Goal: Use online tool/utility: Utilize a website feature to perform a specific function

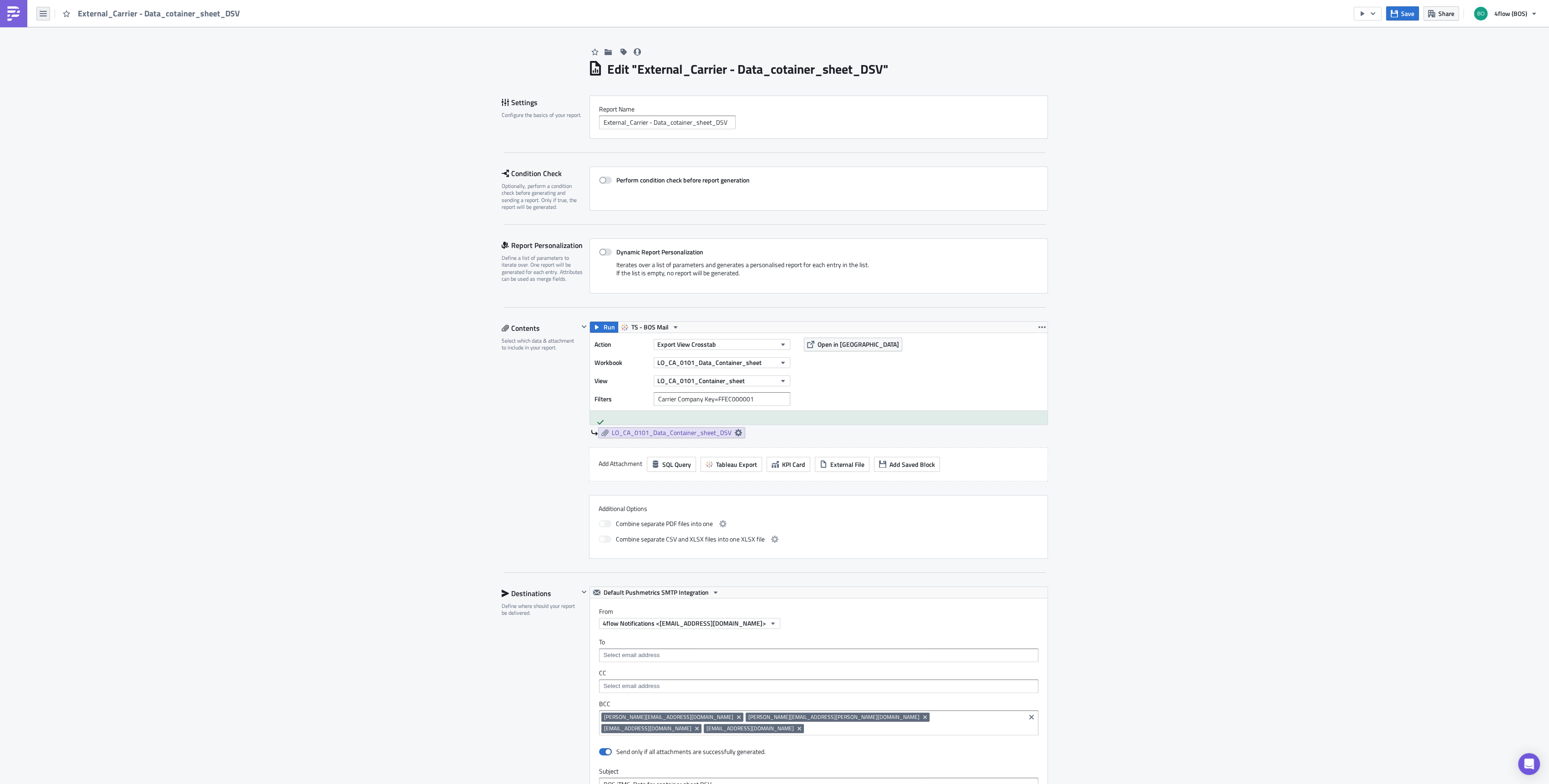
click at [50, 14] on button "button" at bounding box center [43, 13] width 14 height 14
click at [74, 59] on div "Explore" at bounding box center [82, 63] width 61 height 9
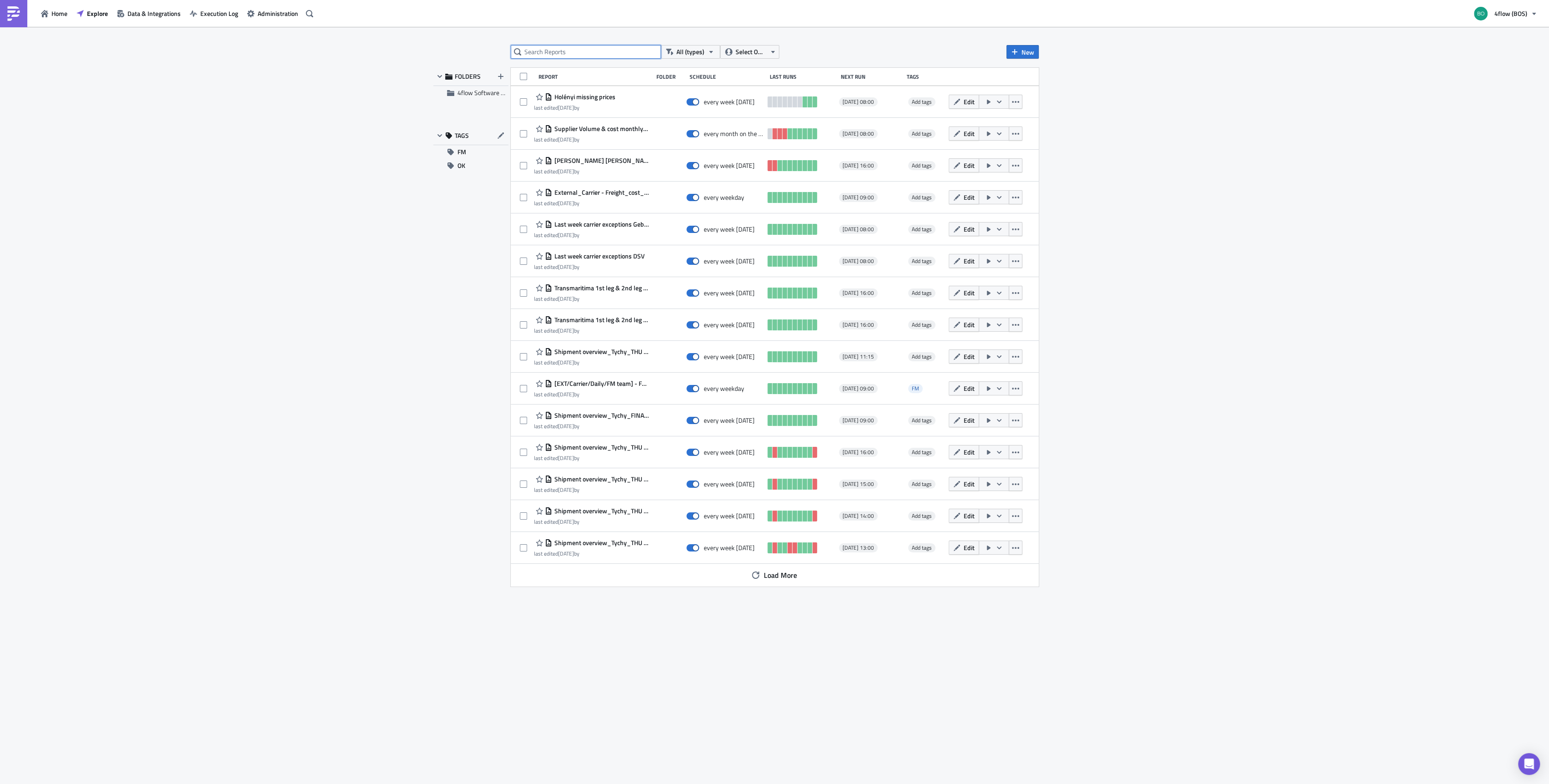
click at [601, 51] on input "text" at bounding box center [586, 52] width 150 height 14
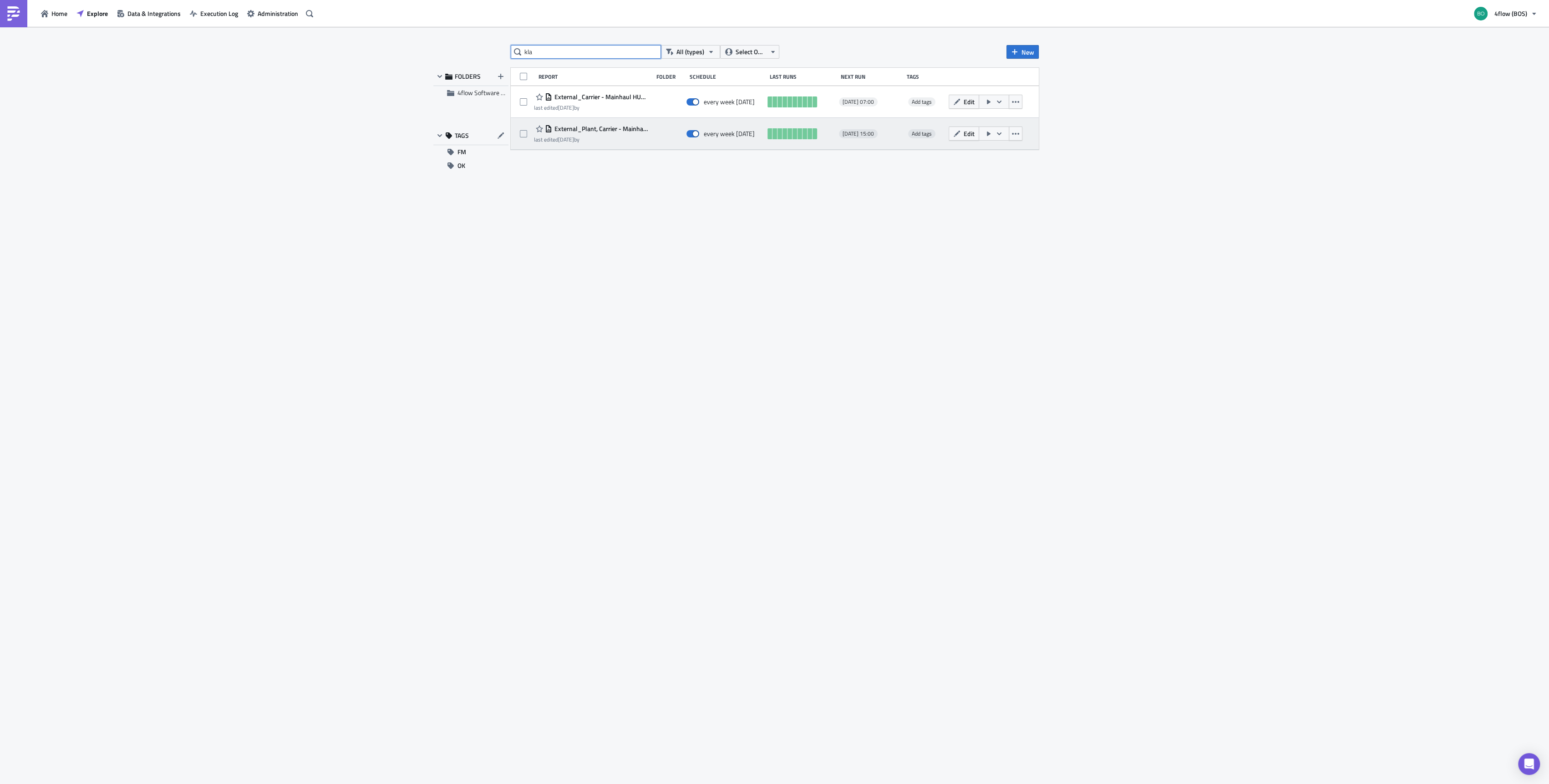
type input "kla"
click at [1003, 134] on button "button" at bounding box center [994, 133] width 31 height 14
click at [1001, 170] on div "Run Report" at bounding box center [1019, 170] width 71 height 9
